Goal: Task Accomplishment & Management: Use online tool/utility

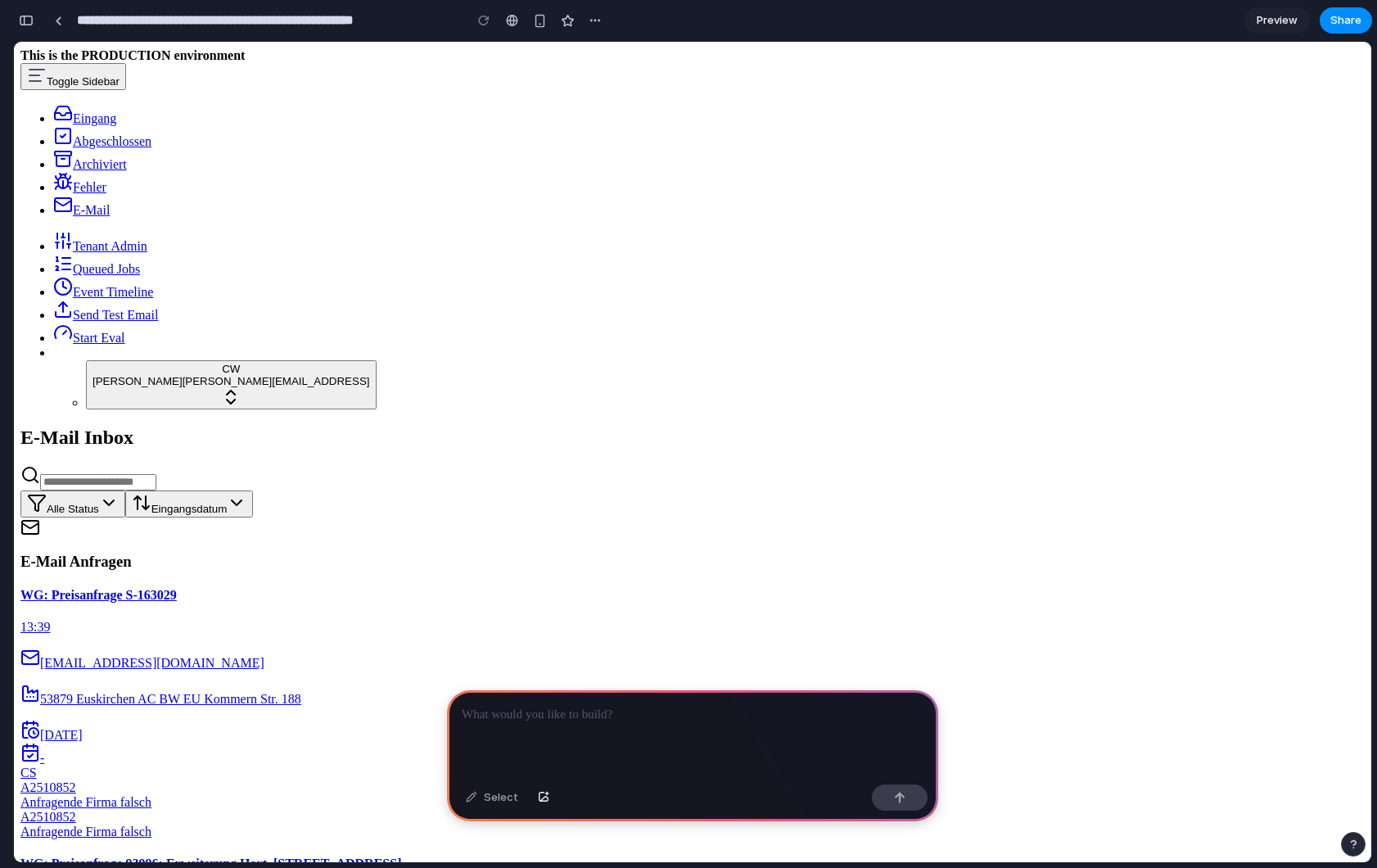
click at [535, 727] on div at bounding box center [692, 734] width 491 height 88
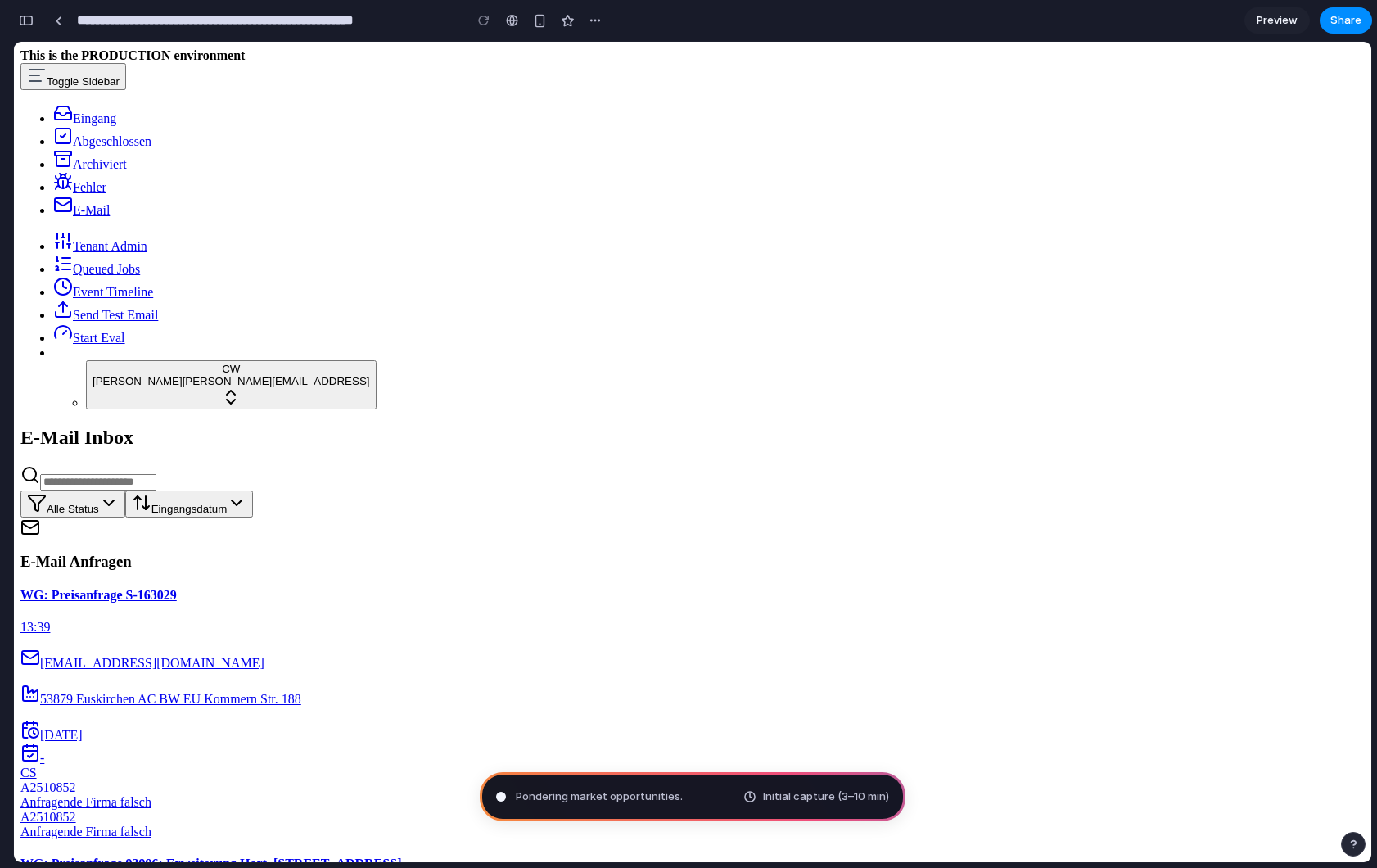
click at [650, 807] on div "Pondering market opportunities . Initial capture (3–10 min)" at bounding box center [692, 796] width 426 height 49
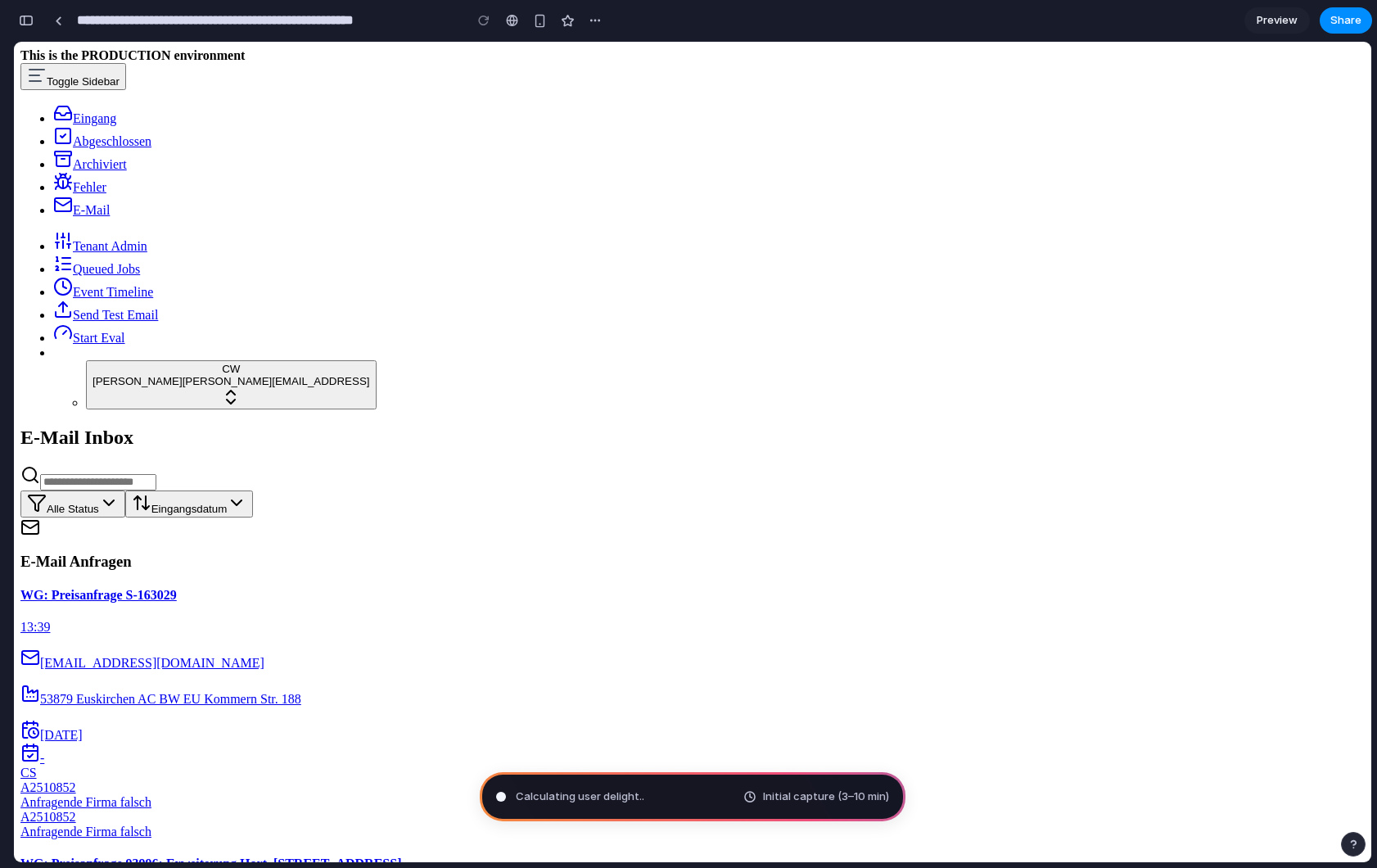
scroll to position [0, 0]
click at [30, 19] on div "button" at bounding box center [26, 20] width 14 height 11
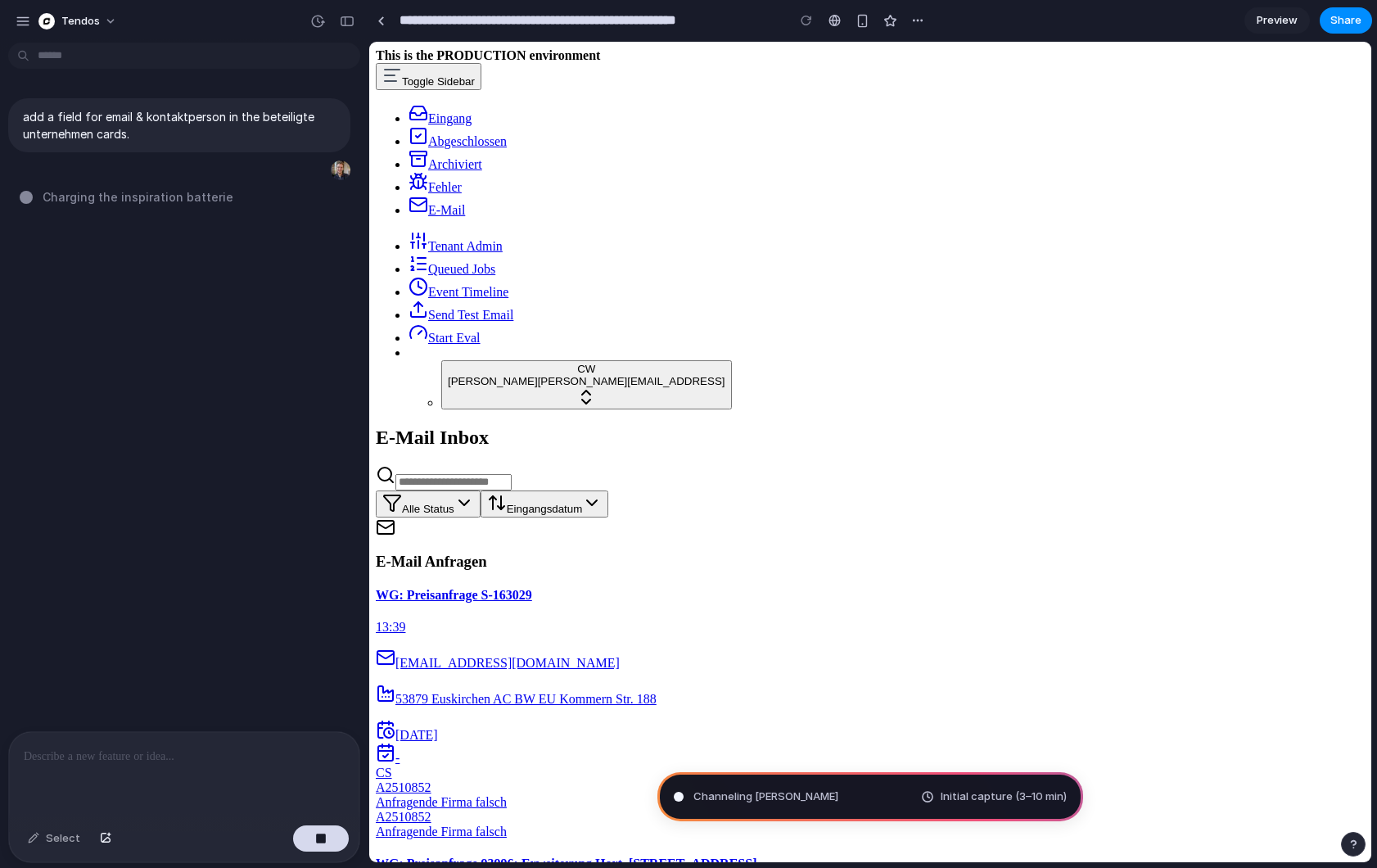
type input "**********"
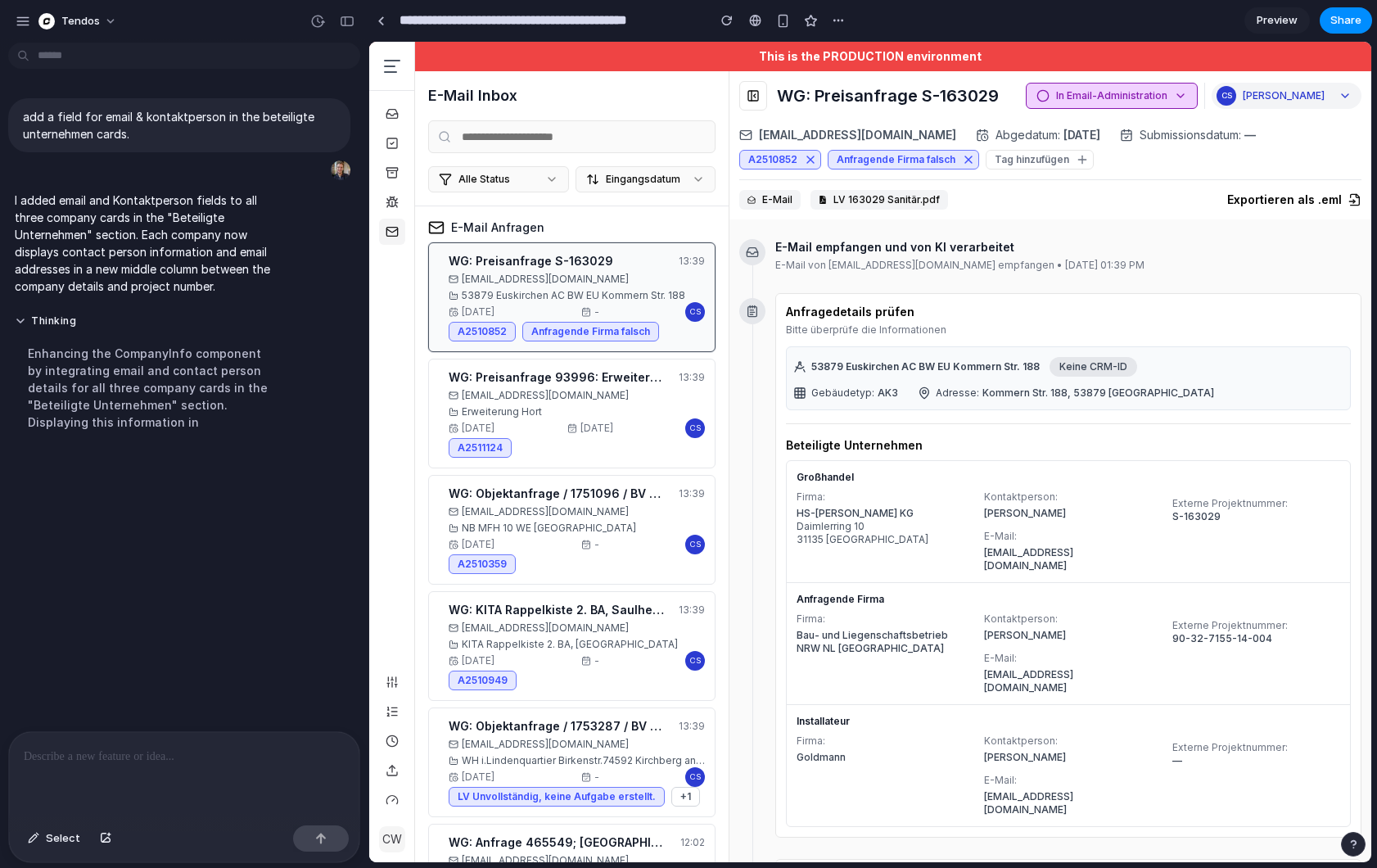
click at [981, 507] on div "Firma: HS-[PERSON_NAME] KG [STREET_ADDRESS] Kontaktperson: [PERSON_NAME] E-Mail…" at bounding box center [1068, 531] width 544 height 82
click at [24, 20] on div "button" at bounding box center [22, 21] width 14 height 14
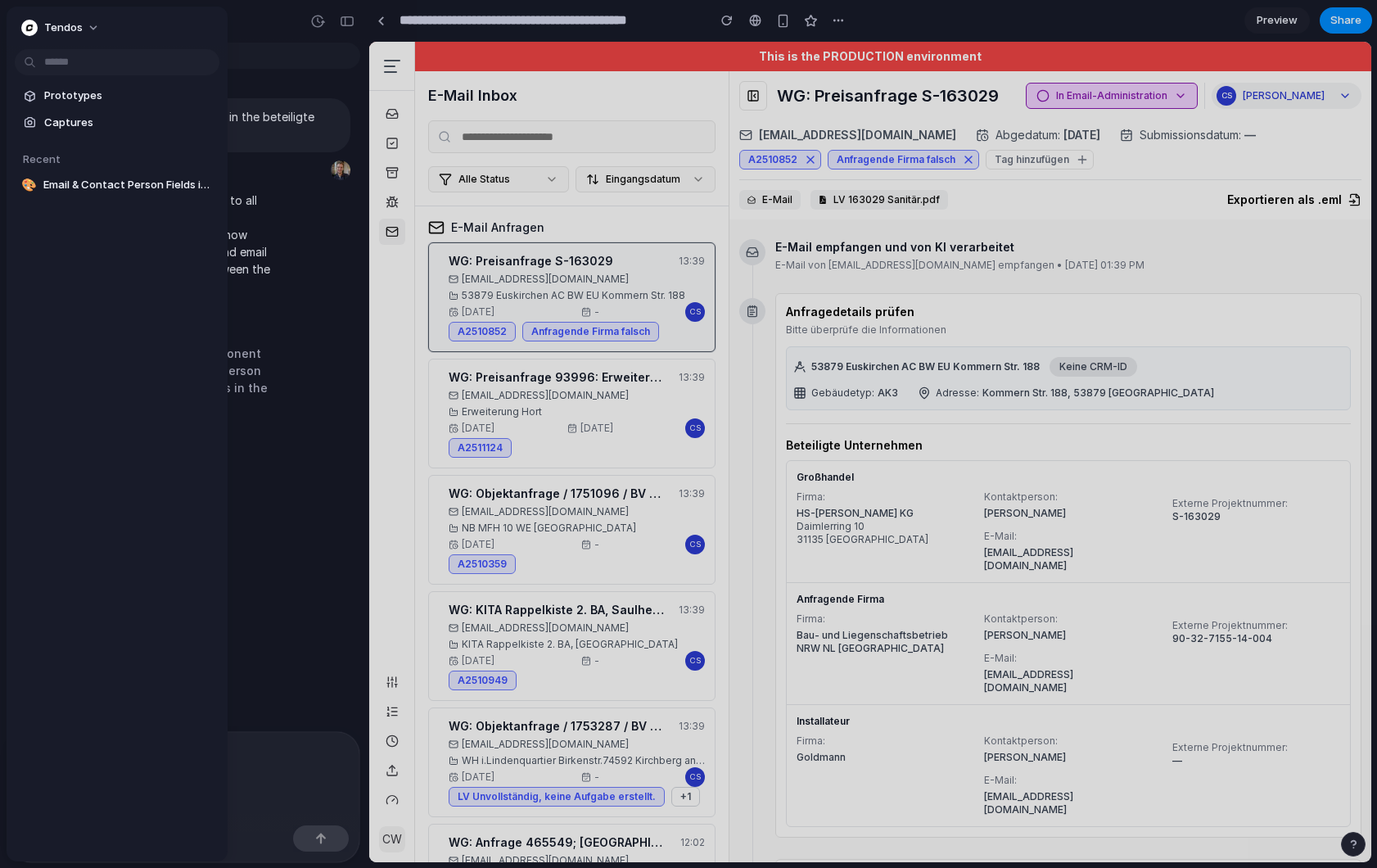
click at [24, 20] on div "Tendos" at bounding box center [52, 28] width 61 height 16
click at [252, 21] on div "Settings Invite members Change theme Sign out" at bounding box center [688, 434] width 1377 height 868
click at [360, 50] on div at bounding box center [688, 434] width 1377 height 868
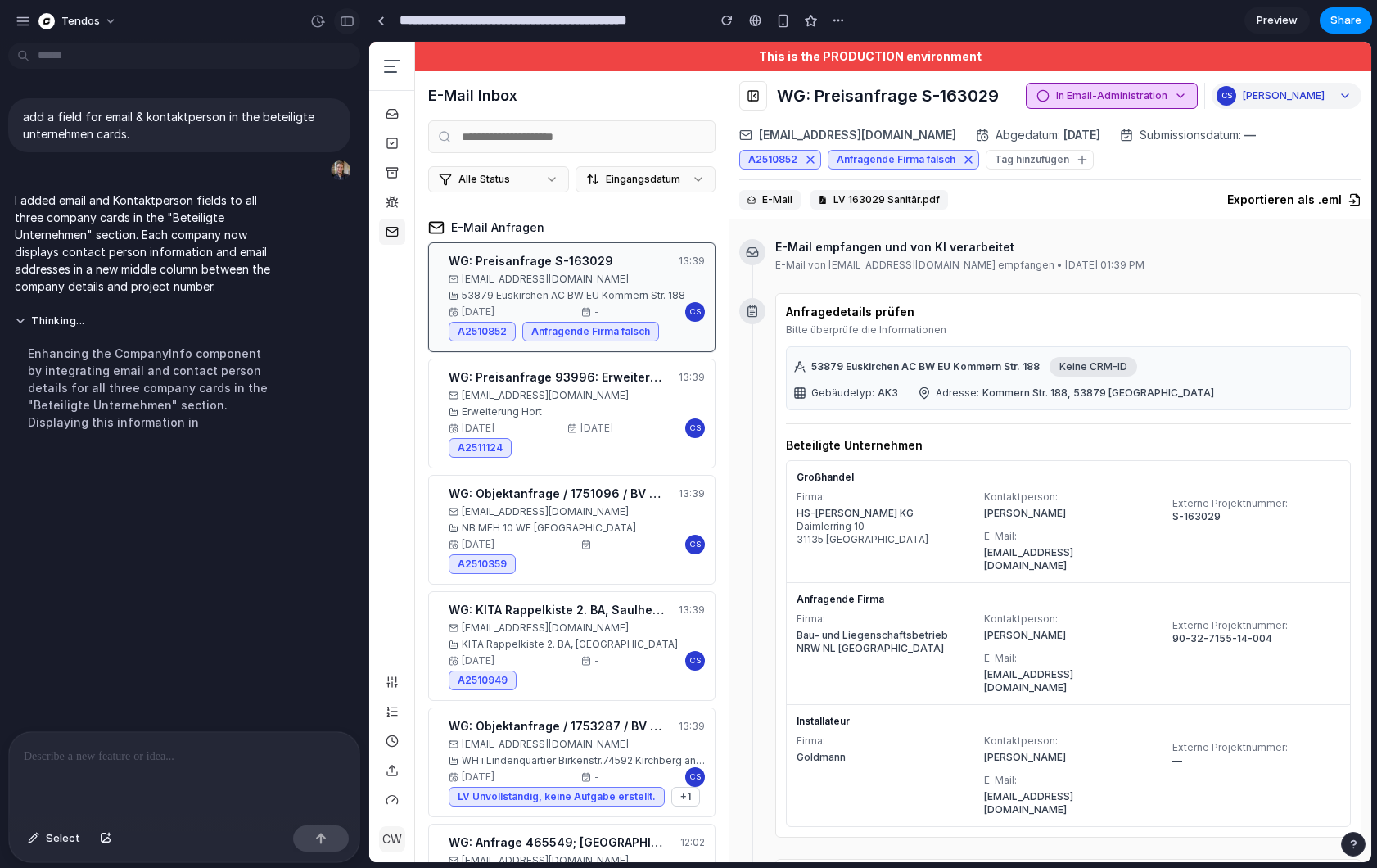
click at [351, 26] on button "button" at bounding box center [346, 21] width 26 height 26
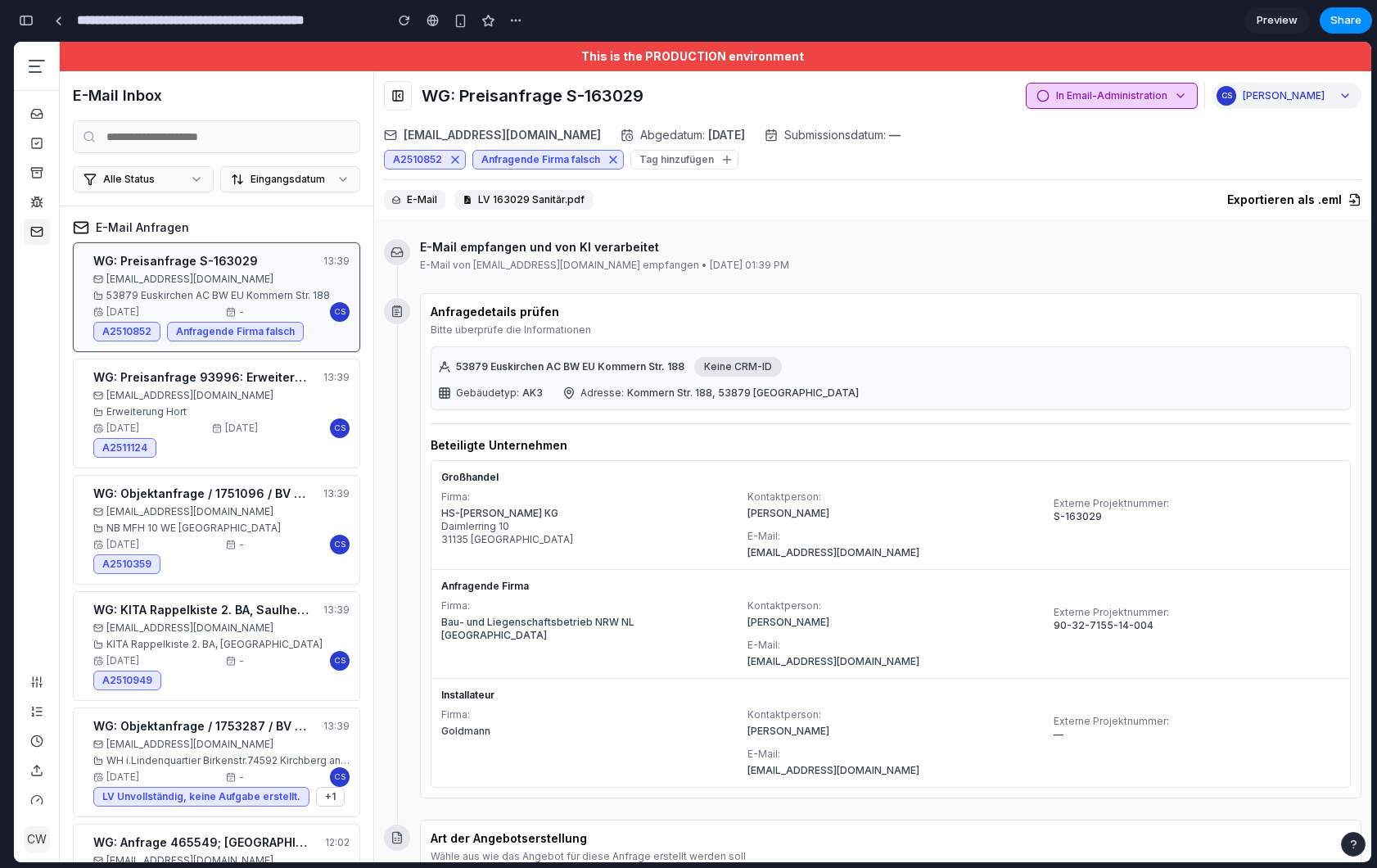
click at [797, 623] on div "[PERSON_NAME]" at bounding box center [890, 622] width 286 height 13
click at [755, 514] on div "[PERSON_NAME]" at bounding box center [890, 513] width 286 height 13
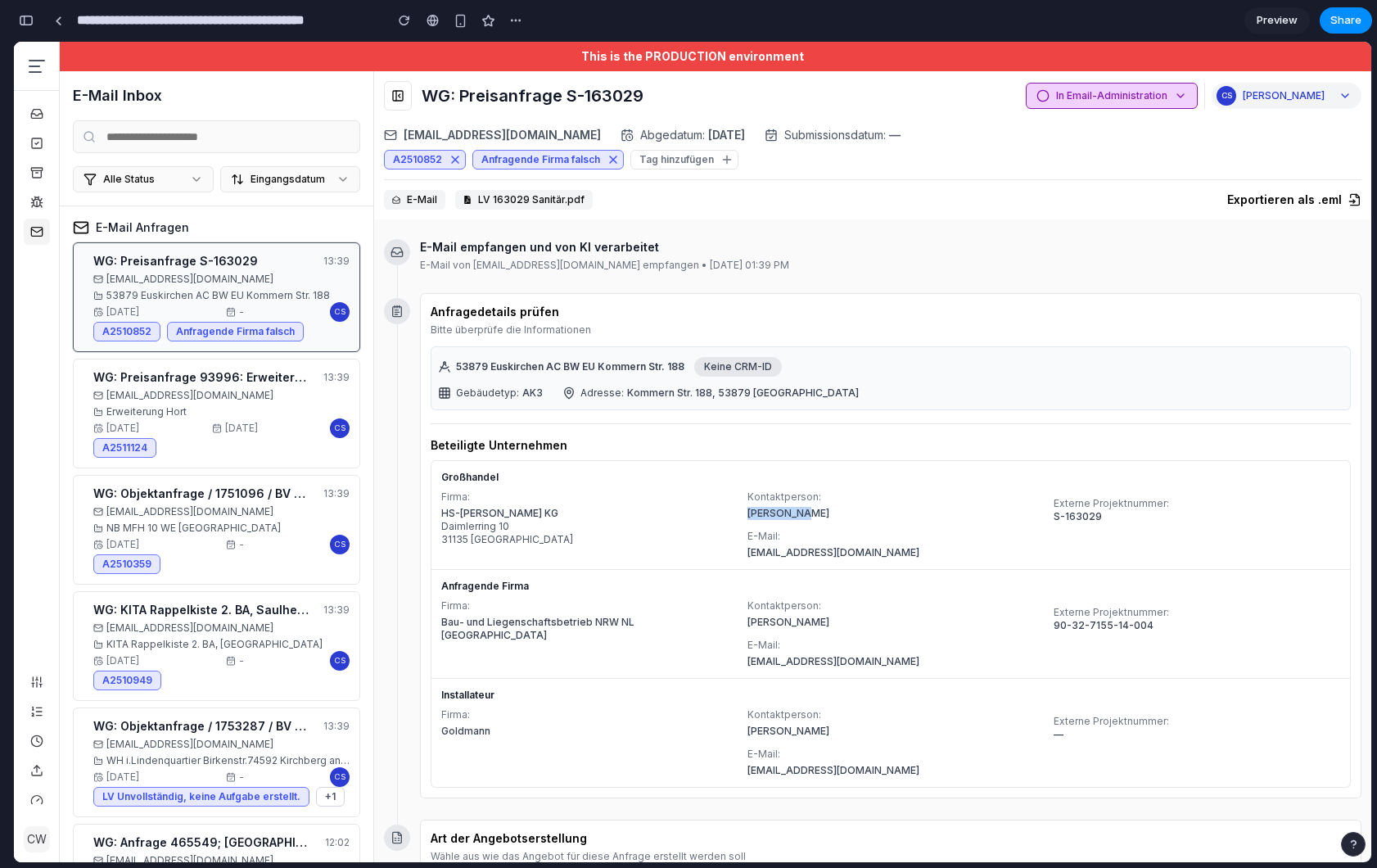
drag, startPoint x: 755, startPoint y: 514, endPoint x: 788, endPoint y: 514, distance: 33.0
click at [788, 514] on div "[PERSON_NAME]" at bounding box center [890, 513] width 286 height 13
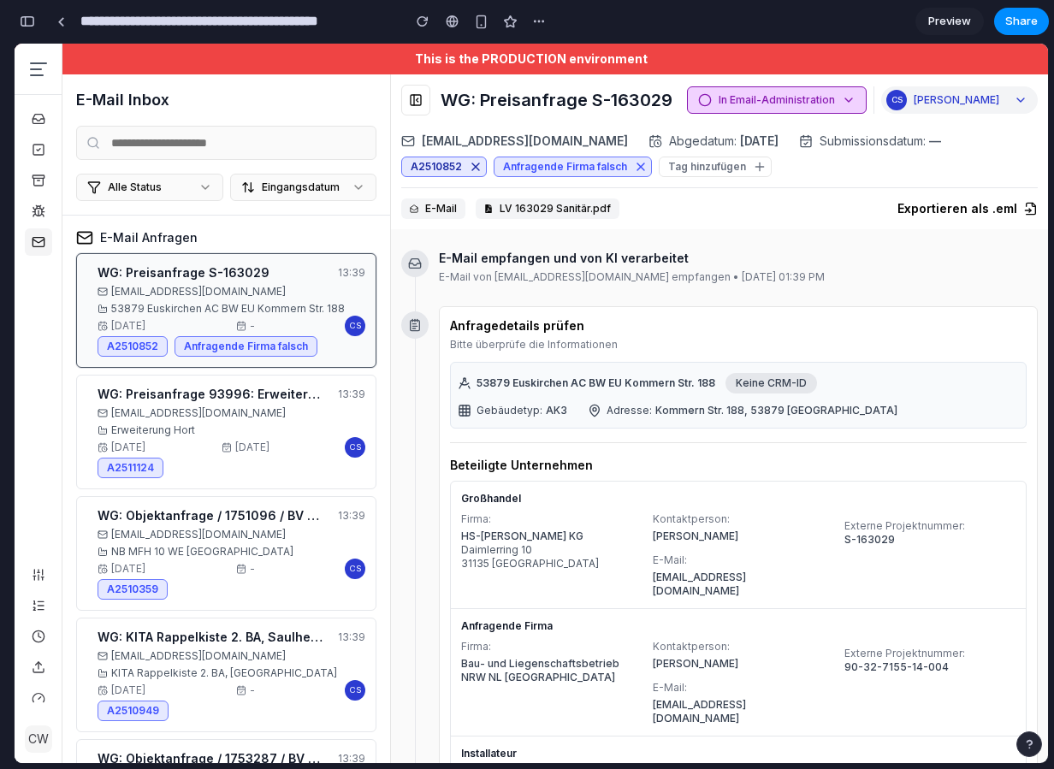
click at [473, 162] on icon at bounding box center [476, 167] width 14 height 14
click at [641, 169] on icon at bounding box center [640, 166] width 7 height 7
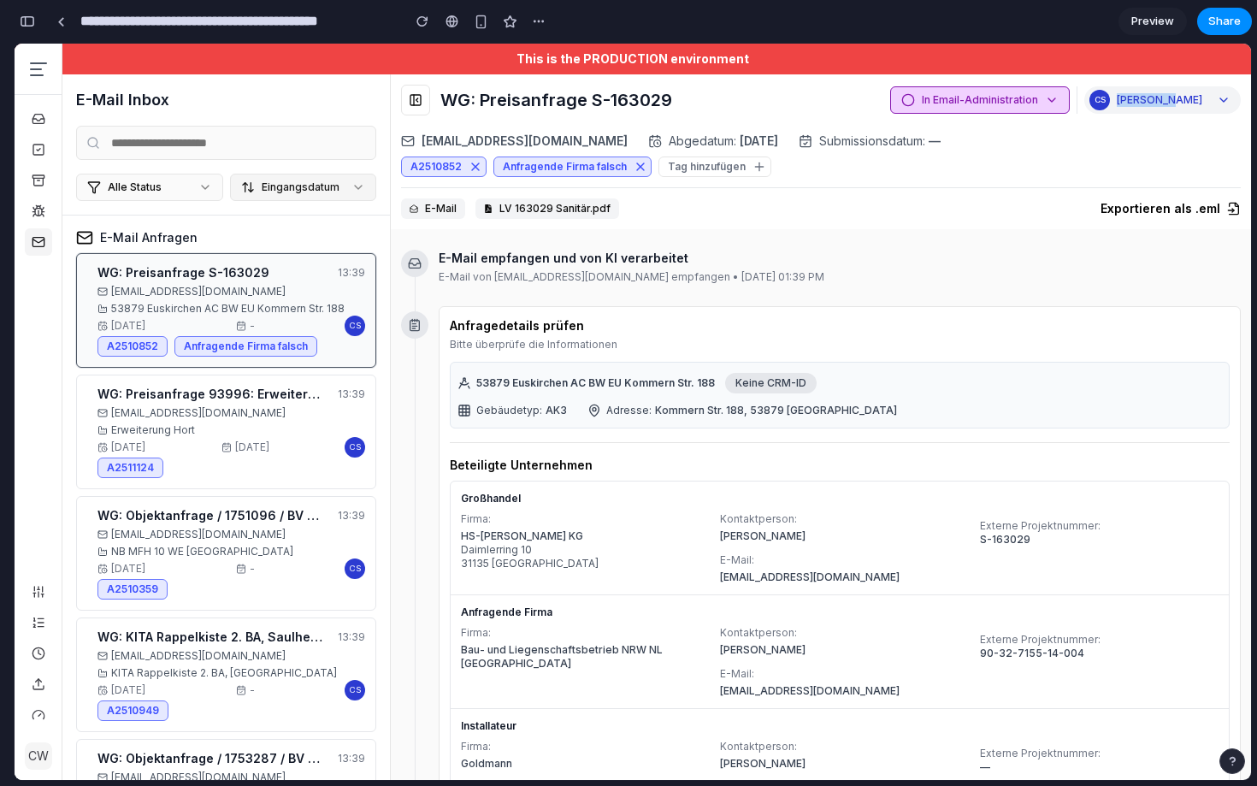
click at [298, 190] on span "Eingangsdatum" at bounding box center [301, 187] width 78 height 14
click at [184, 189] on button "Alle Status" at bounding box center [149, 187] width 147 height 27
click at [276, 188] on span "Eingangsdatum" at bounding box center [301, 187] width 78 height 14
click at [539, 21] on div "button" at bounding box center [539, 22] width 14 height 14
click at [271, 107] on div "Duplicate Delete" at bounding box center [628, 393] width 1257 height 786
